Goal: Browse casually: Explore the website without a specific task or goal

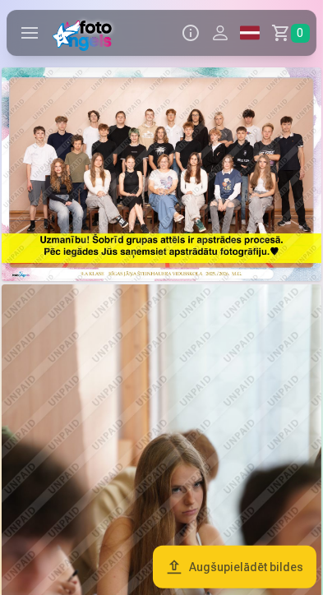
click at [251, 167] on img at bounding box center [161, 174] width 319 height 214
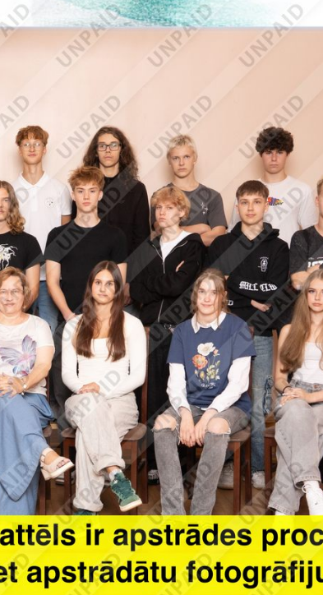
scroll to position [0, 131]
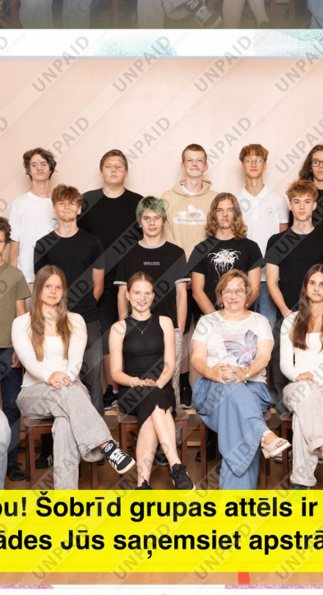
scroll to position [0, 34]
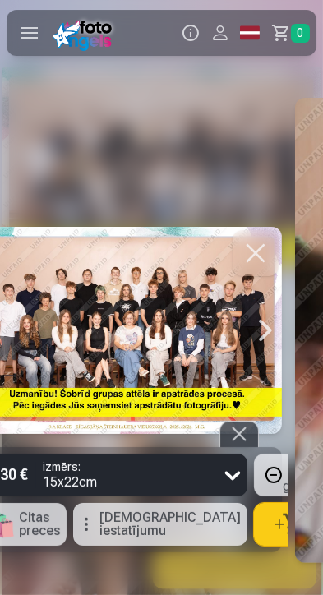
click at [271, 338] on div at bounding box center [265, 330] width 33 height 207
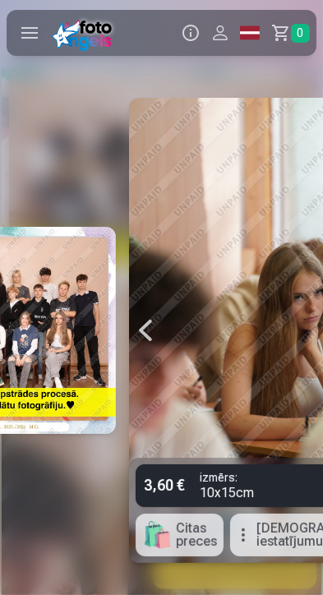
scroll to position [0, 323]
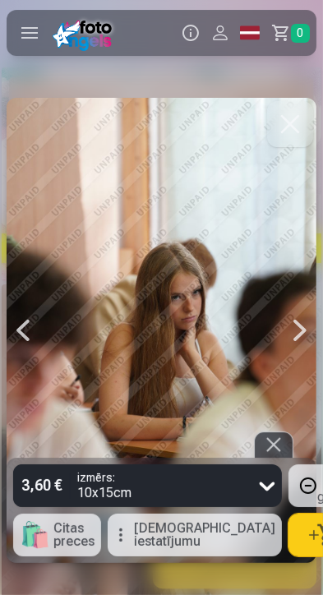
click at [306, 329] on div at bounding box center [299, 330] width 33 height 465
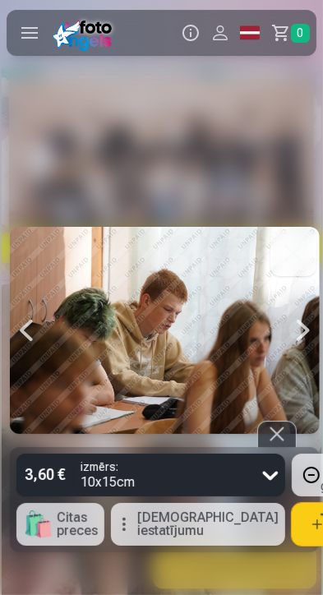
scroll to position [0, 646]
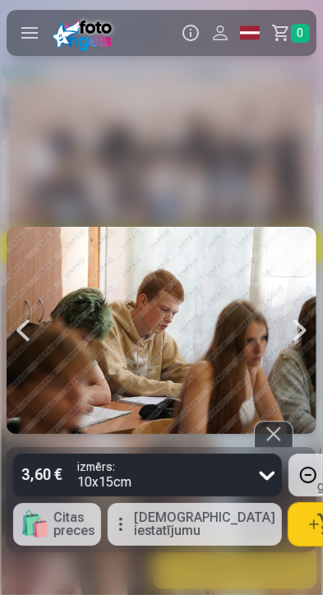
click at [297, 333] on div at bounding box center [299, 330] width 33 height 206
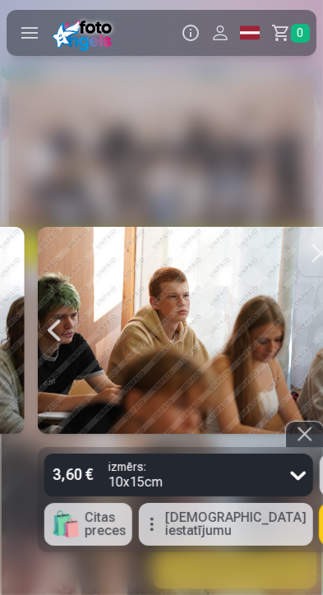
scroll to position [0, 968]
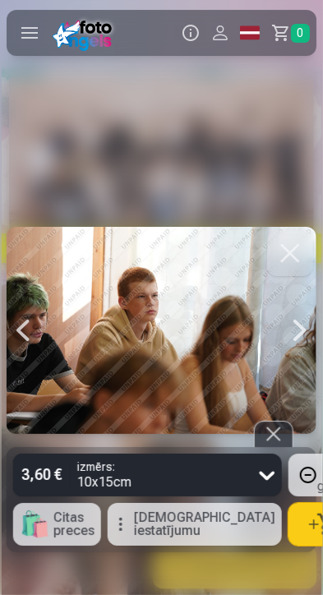
click at [300, 329] on div at bounding box center [299, 330] width 33 height 206
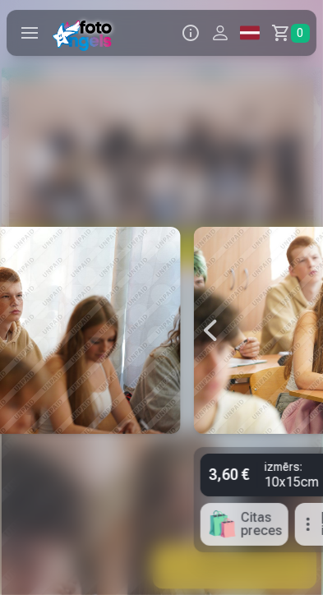
scroll to position [0, 1291]
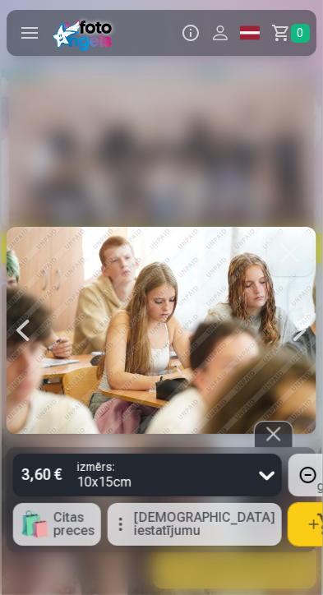
click at [301, 324] on div at bounding box center [299, 330] width 33 height 206
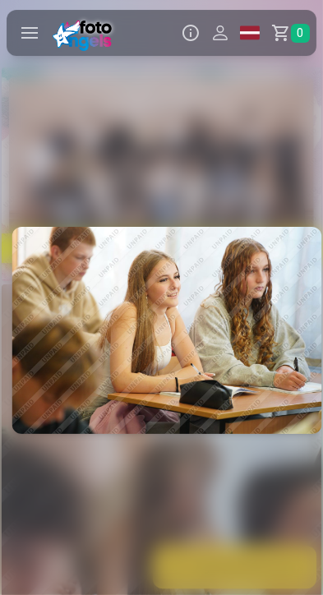
scroll to position [0, 1614]
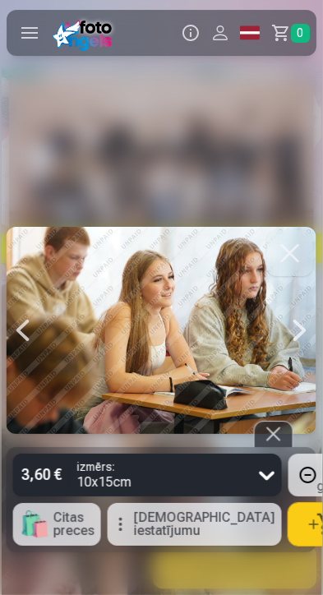
click at [304, 335] on div at bounding box center [299, 330] width 33 height 206
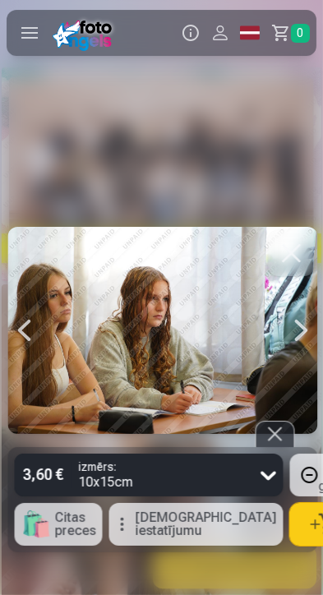
scroll to position [0, 1937]
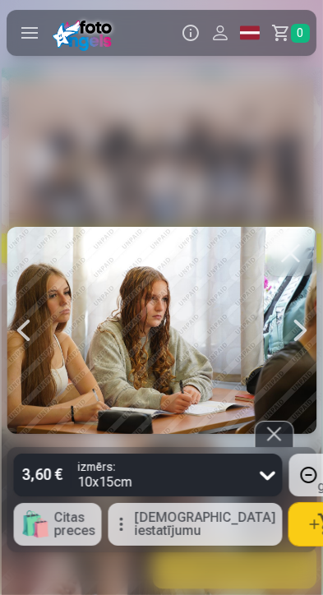
click at [305, 336] on div at bounding box center [299, 330] width 33 height 206
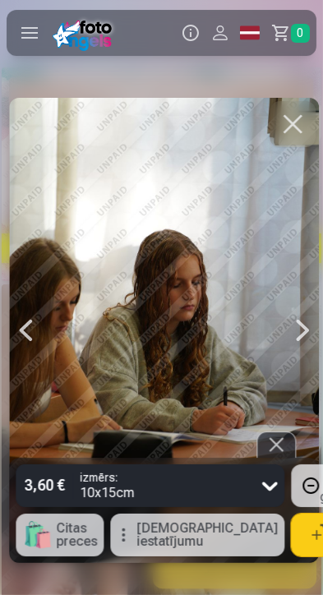
scroll to position [0, 2259]
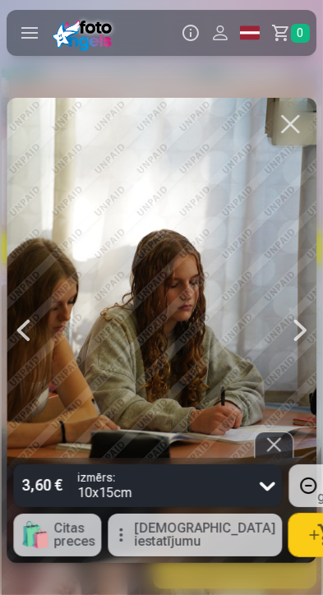
click at [298, 334] on div at bounding box center [299, 330] width 33 height 465
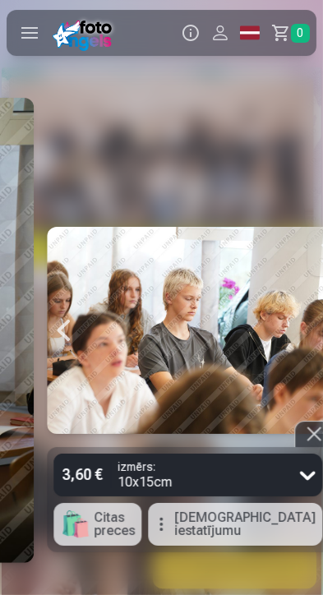
scroll to position [0, 2582]
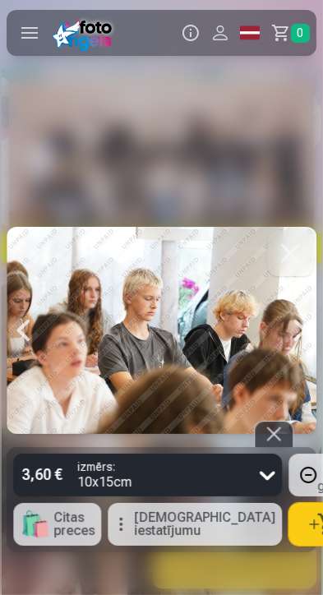
click at [303, 333] on div at bounding box center [299, 330] width 33 height 206
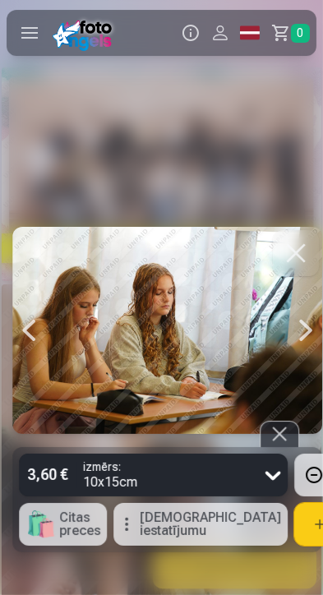
scroll to position [0, 2905]
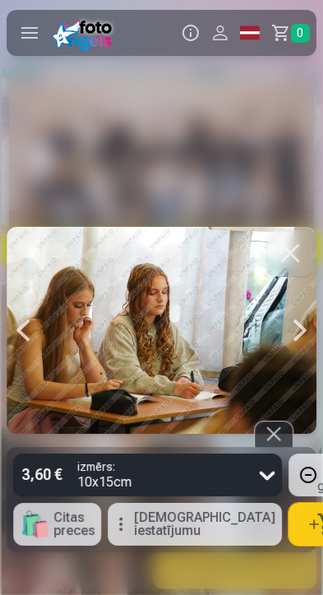
click at [304, 333] on div at bounding box center [299, 330] width 33 height 206
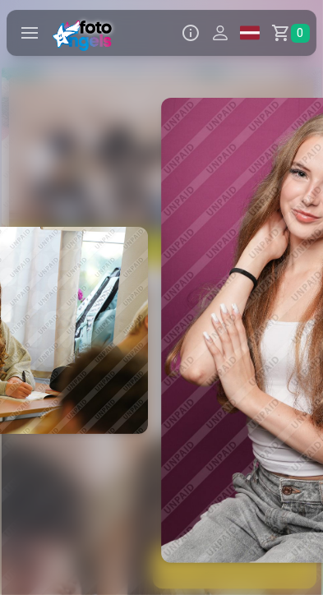
scroll to position [0, 3228]
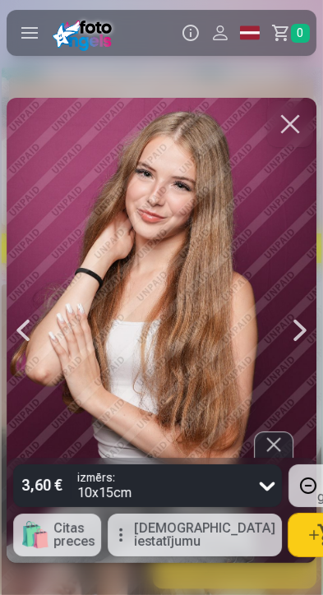
click at [301, 333] on div at bounding box center [299, 330] width 33 height 465
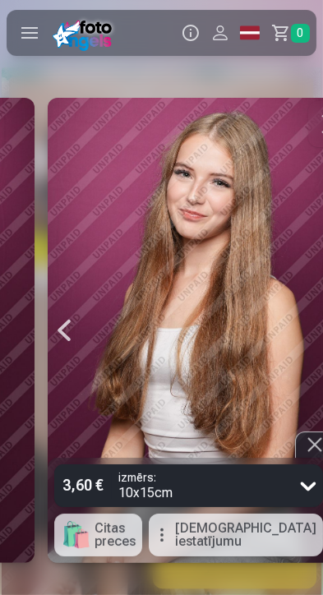
scroll to position [0, 3551]
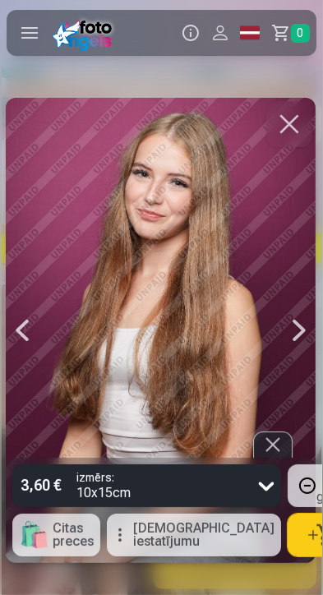
click at [306, 337] on div at bounding box center [299, 330] width 33 height 465
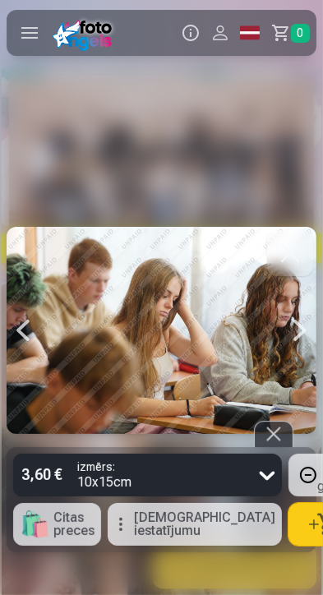
scroll to position [0, 3874]
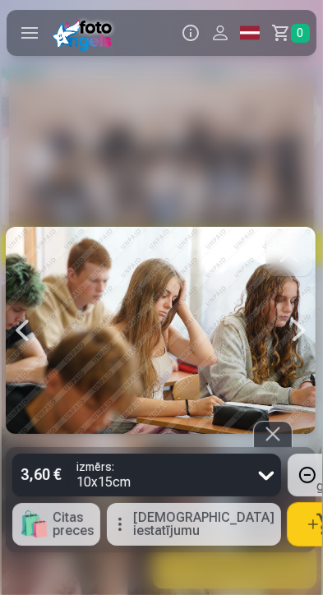
click at [301, 333] on div at bounding box center [299, 330] width 33 height 206
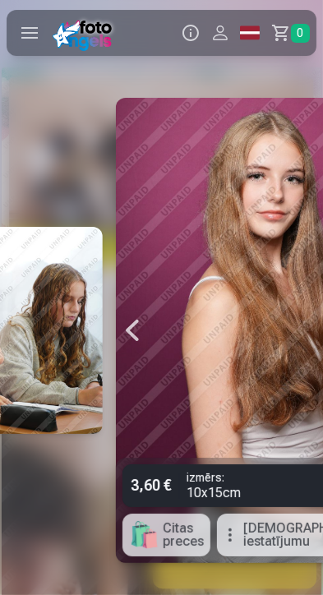
scroll to position [0, 4197]
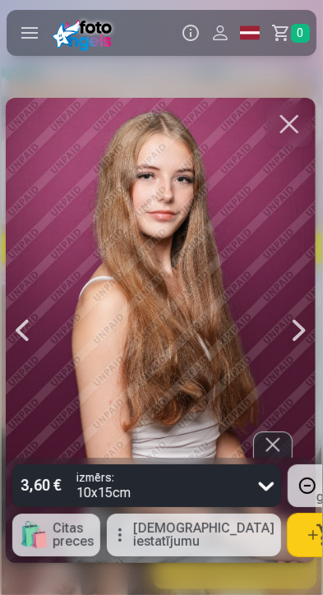
click at [306, 324] on div at bounding box center [299, 330] width 33 height 465
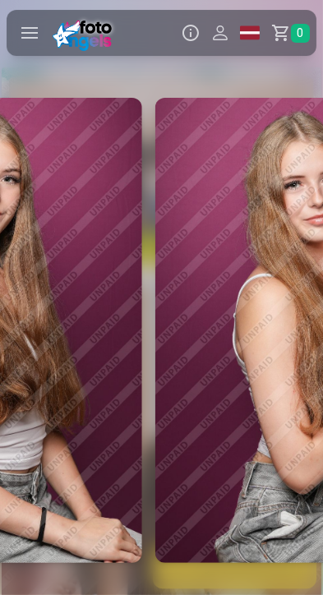
scroll to position [0, 4519]
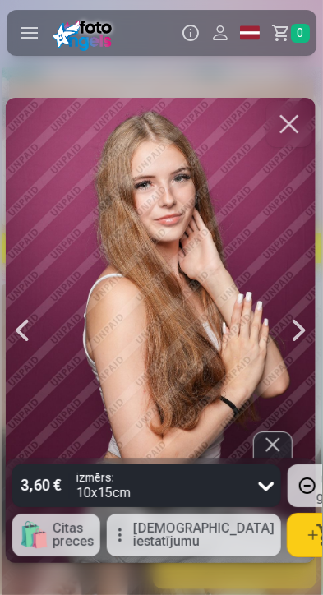
click at [301, 336] on div at bounding box center [299, 330] width 33 height 465
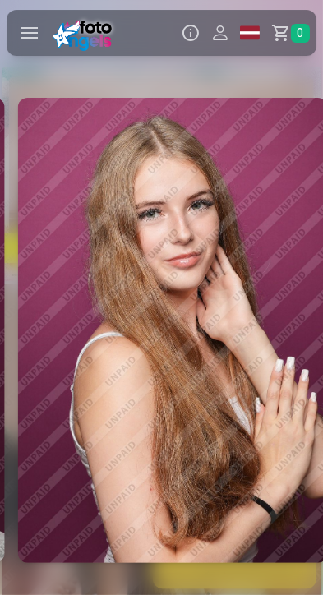
scroll to position [0, 4842]
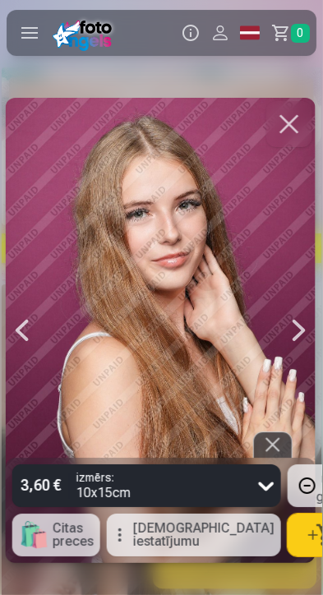
click at [306, 328] on div at bounding box center [299, 330] width 33 height 465
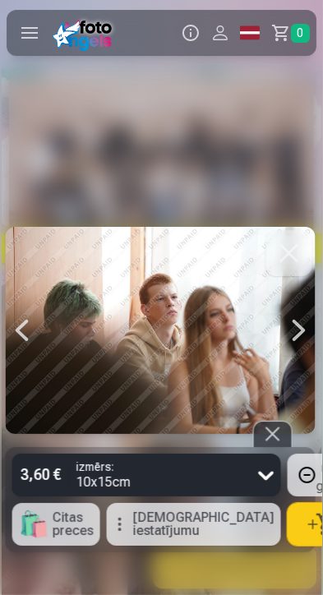
scroll to position [0, 5165]
click at [303, 326] on div at bounding box center [299, 330] width 33 height 206
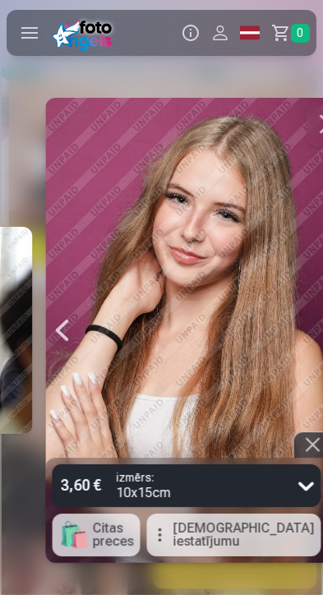
scroll to position [0, 5488]
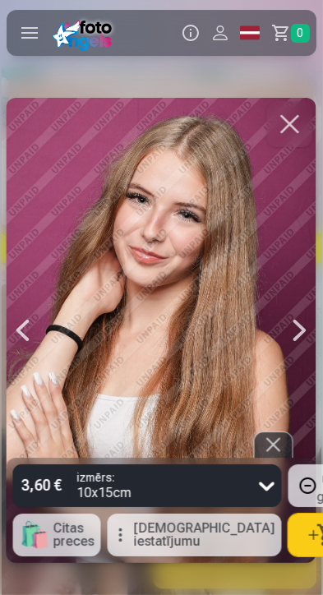
click at [299, 328] on div at bounding box center [299, 330] width 33 height 465
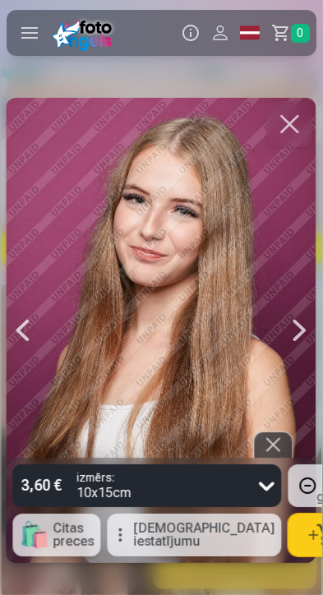
scroll to position [0, 5810]
click at [301, 327] on div at bounding box center [299, 330] width 33 height 465
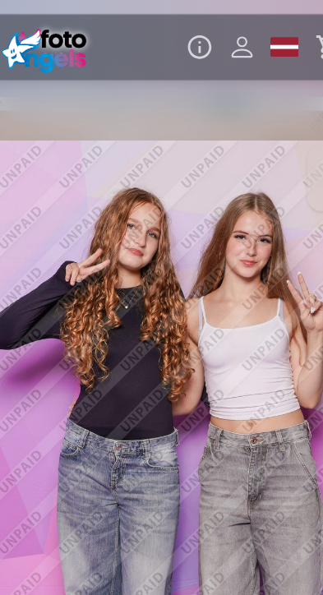
scroll to position [0, 6137]
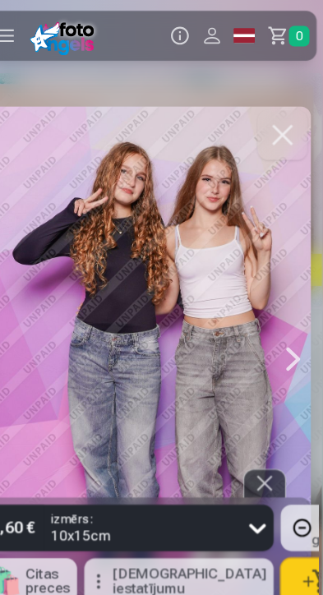
click at [302, 335] on div at bounding box center [294, 330] width 33 height 465
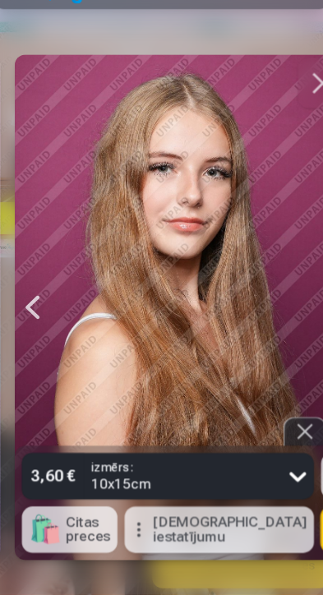
scroll to position [0, 6456]
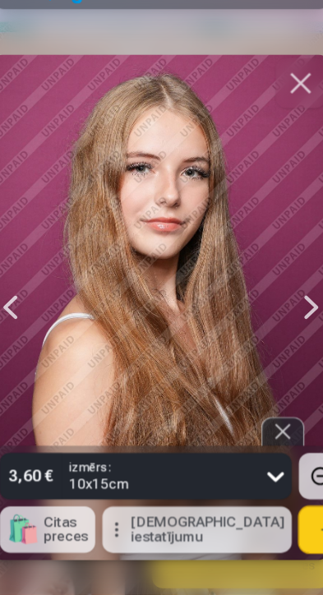
click at [306, 331] on div at bounding box center [299, 330] width 33 height 465
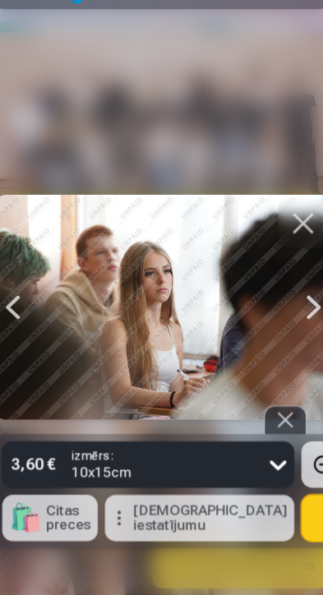
scroll to position [0, 6779]
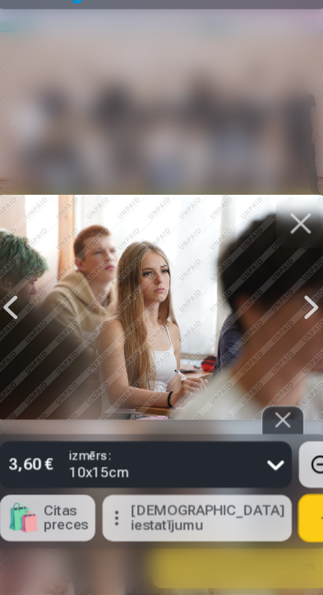
click at [293, 333] on div at bounding box center [299, 330] width 33 height 206
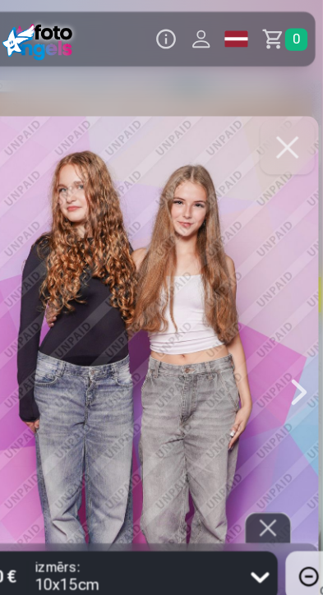
scroll to position [0, 7101]
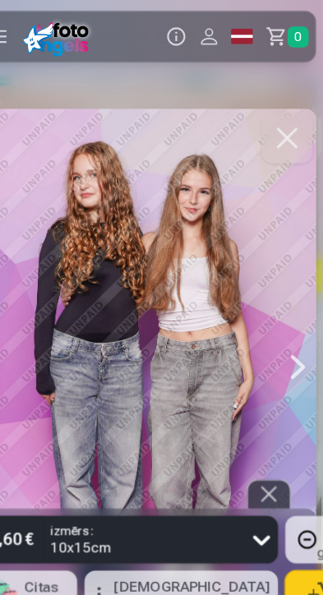
click at [300, 327] on div at bounding box center [299, 330] width 33 height 465
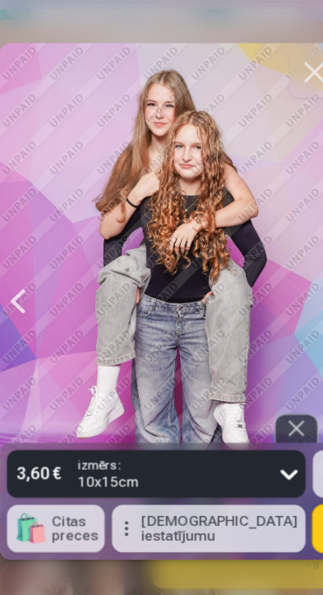
scroll to position [0, 7425]
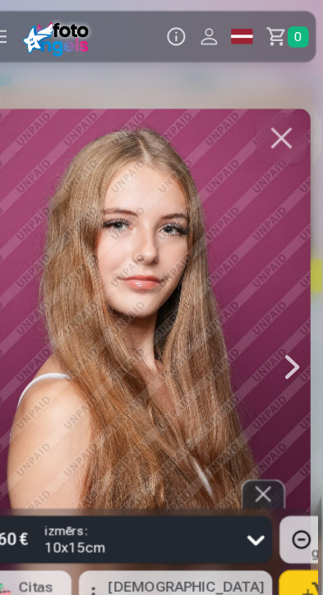
scroll to position [0, 6456]
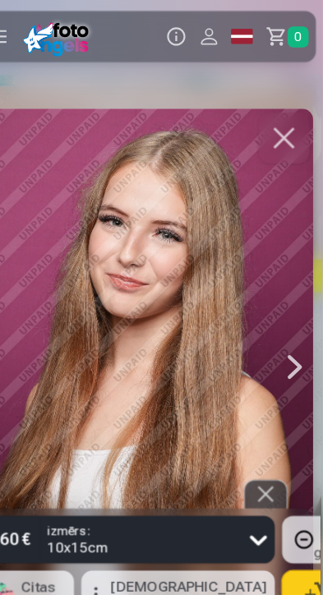
scroll to position [0, 5810]
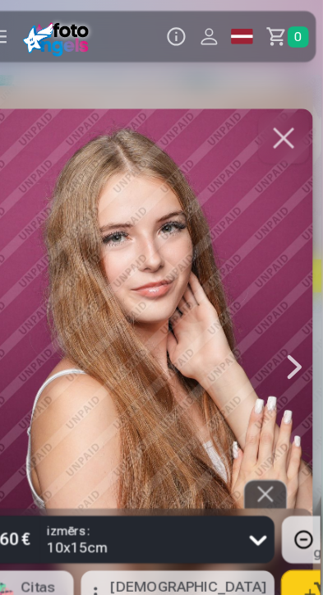
scroll to position [0, 4842]
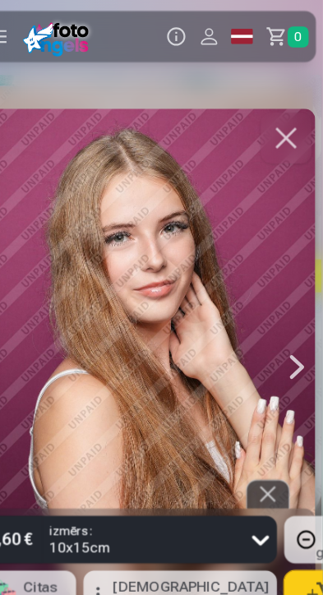
click at [304, 327] on div at bounding box center [299, 330] width 33 height 465
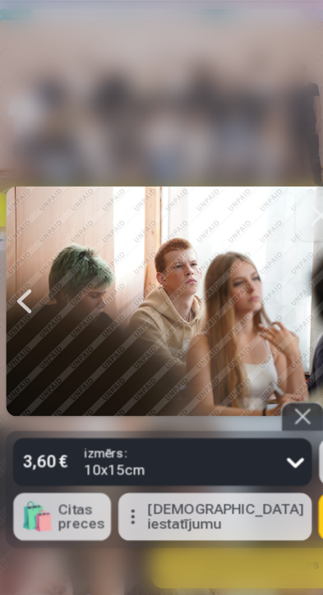
scroll to position [0, 5165]
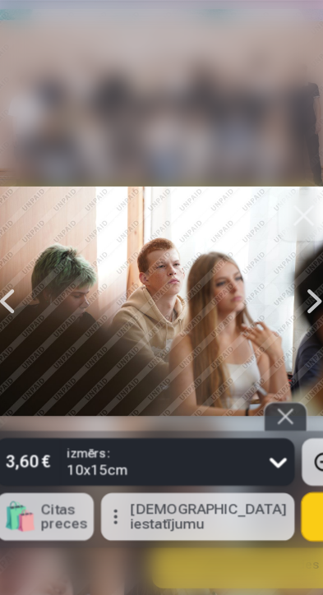
click at [27, 334] on div at bounding box center [22, 330] width 33 height 206
click at [25, 328] on div at bounding box center [22, 330] width 33 height 206
click at [30, 330] on div at bounding box center [22, 330] width 33 height 206
click at [28, 329] on div at bounding box center [22, 330] width 33 height 206
click at [25, 322] on div at bounding box center [22, 330] width 33 height 206
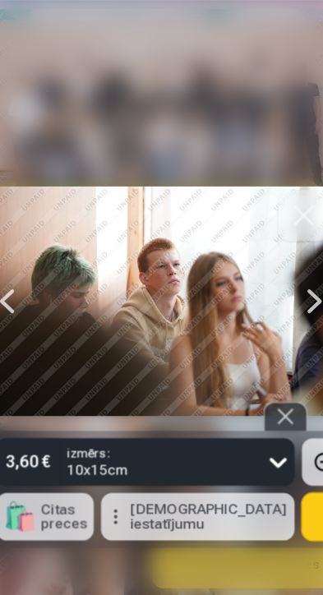
click at [27, 326] on div at bounding box center [22, 330] width 33 height 206
click at [27, 330] on div at bounding box center [22, 330] width 33 height 206
